Goal: Transaction & Acquisition: Obtain resource

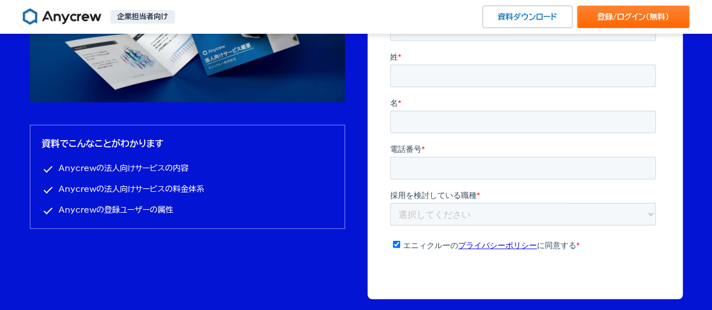
scroll to position [3713, 0]
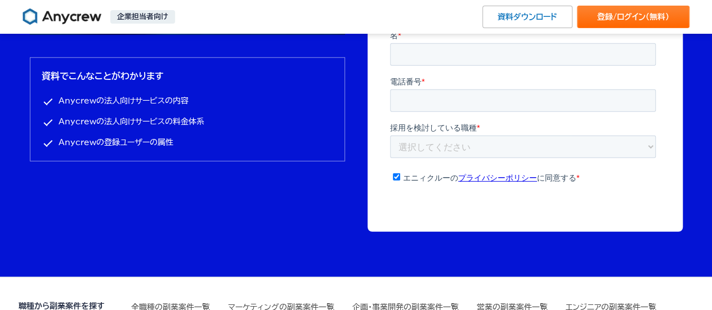
click at [176, 124] on li "Anycrewの法人向けサービスの料金体系" at bounding box center [187, 122] width 291 height 14
click at [86, 122] on li "Anycrewの法人向けサービスの料金体系" at bounding box center [187, 122] width 291 height 14
click at [173, 117] on li "Anycrewの法人向けサービスの料金体系" at bounding box center [187, 122] width 291 height 14
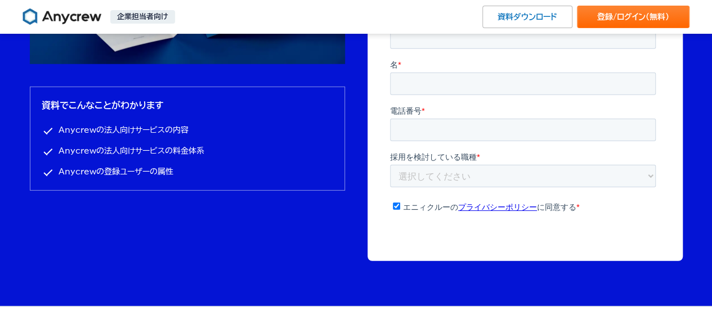
scroll to position [3515, 0]
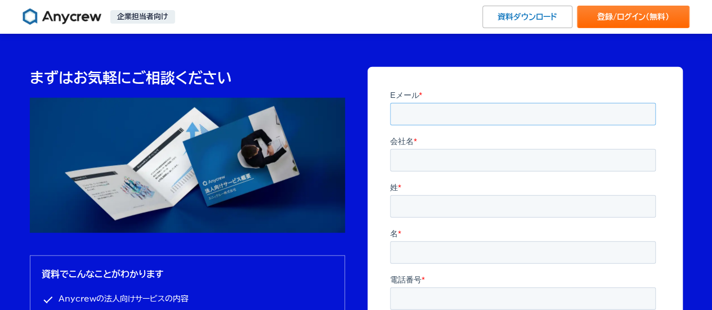
click at [450, 114] on input "Eメール *" at bounding box center [522, 113] width 266 height 23
type input "[PERSON_NAME][EMAIL_ADDRESS][DOMAIN_NAME]"
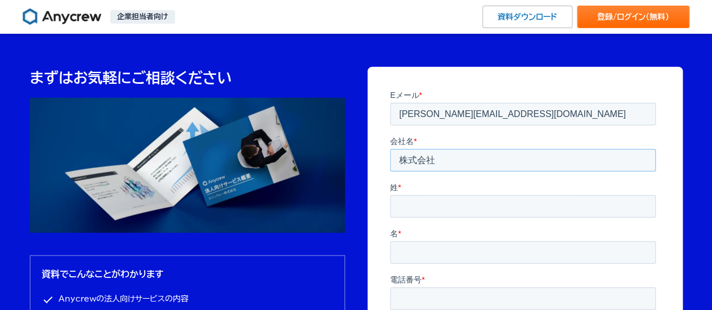
type input "株式会社VILIZE"
click at [442, 208] on input "姓 *" at bounding box center [522, 206] width 266 height 23
type input "k"
type input "[PERSON_NAME]"
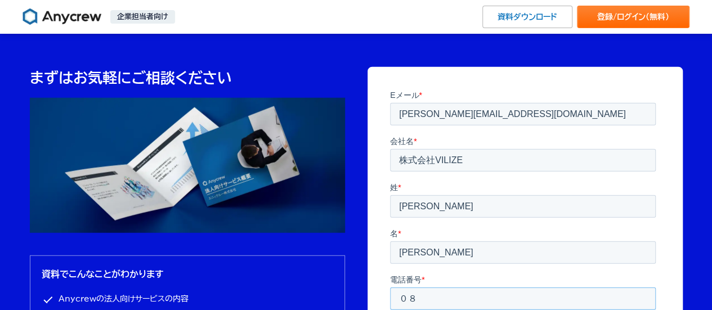
type input "０"
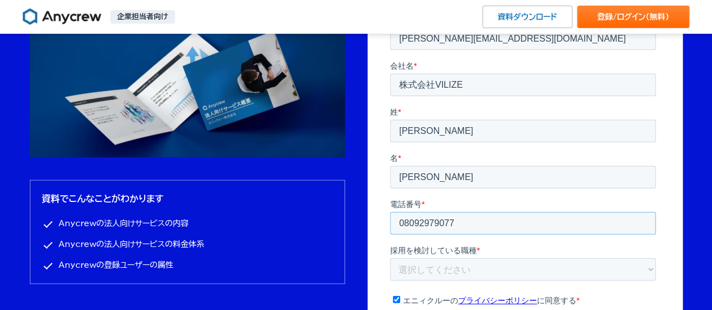
scroll to position [3628, 0]
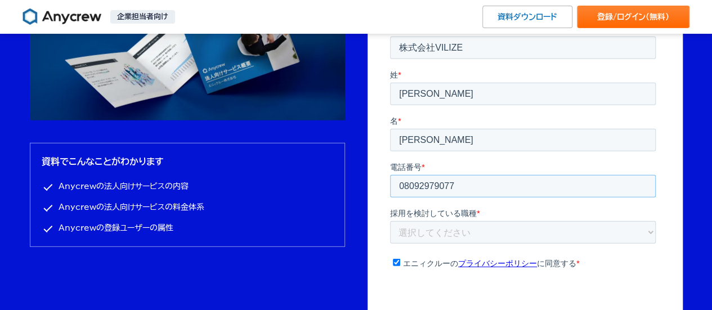
type input "08092979077"
click at [424, 221] on select "選択してください 企画・事業開発 マーケティング 営業 財務・経理 人事・採用 エンジニア PM デザイナー ライター その他" at bounding box center [522, 232] width 266 height 23
select select "engineer"
click at [389, 221] on select "選択してください 企画・事業開発 マーケティング 営業 財務・経理 人事・採用 エンジニア PM デザイナー ライター その他" at bounding box center [522, 232] width 266 height 23
click at [519, 298] on input "資料をダウンロード" at bounding box center [524, 310] width 109 height 24
